Goal: Transaction & Acquisition: Book appointment/travel/reservation

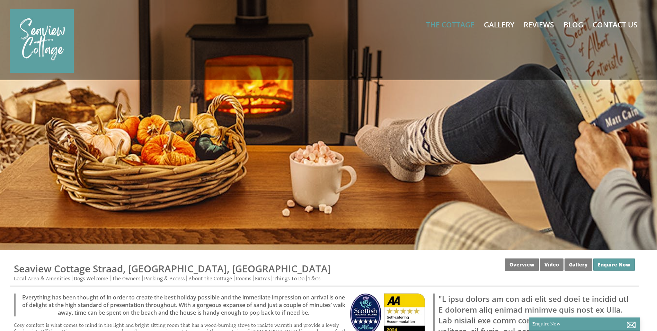
click at [465, 169] on div at bounding box center [328, 125] width 657 height 250
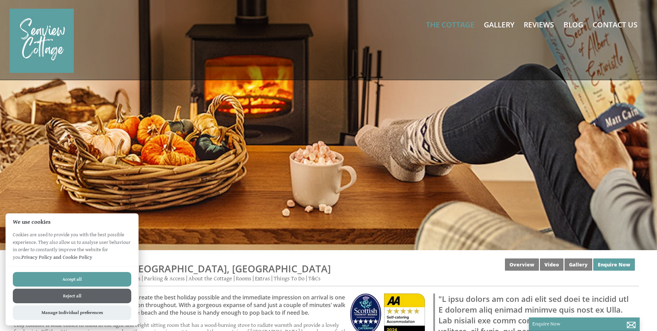
click at [72, 281] on button "Accept all" at bounding box center [72, 279] width 119 height 15
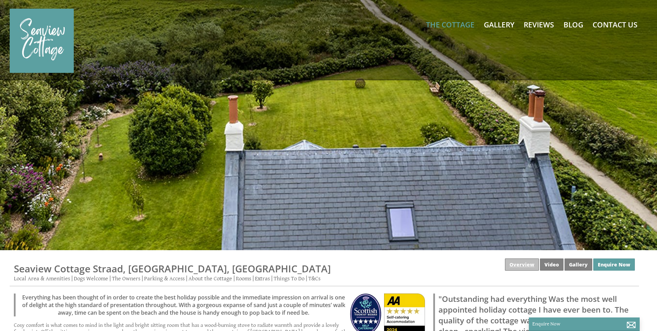
click at [519, 266] on link "Overview" at bounding box center [522, 264] width 34 height 12
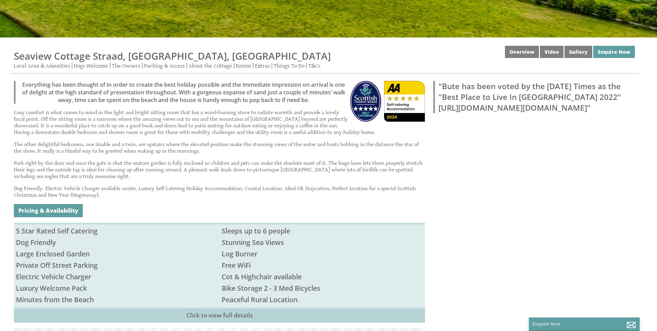
scroll to position [243, 0]
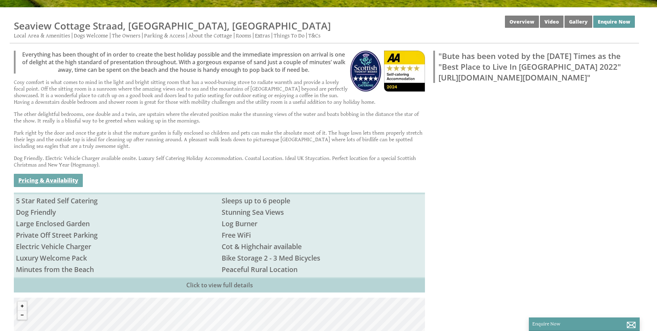
click at [32, 180] on link "Pricing & Availability" at bounding box center [48, 180] width 69 height 13
